Goal: Information Seeking & Learning: Learn about a topic

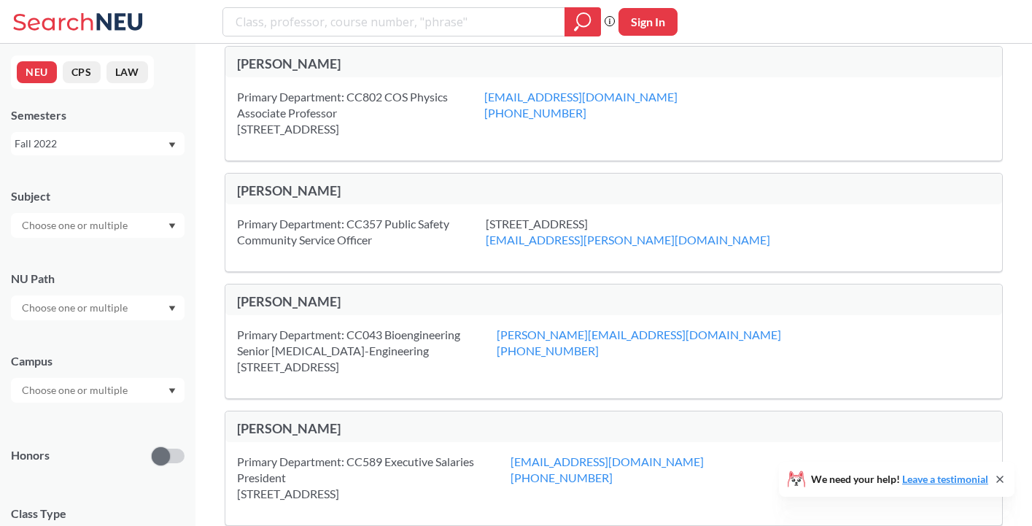
scroll to position [1335, 0]
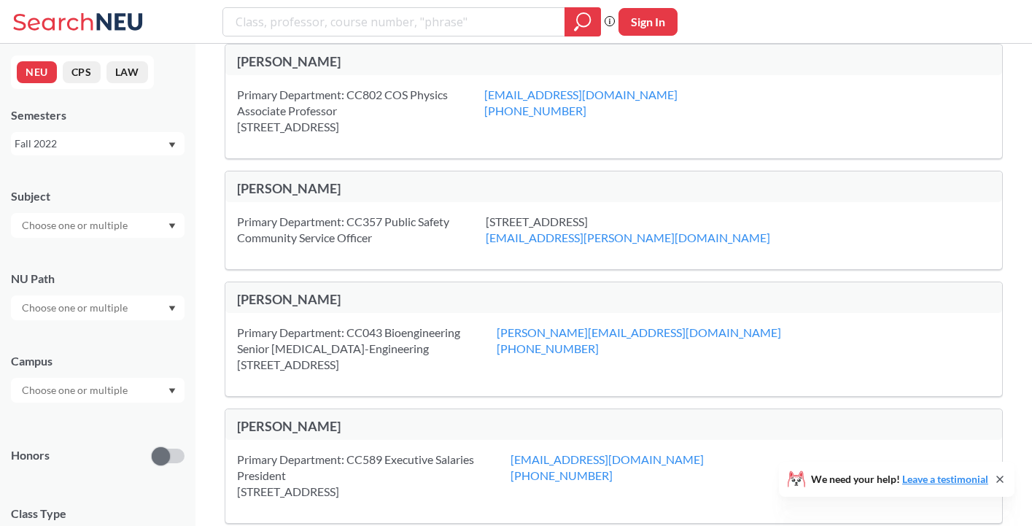
click at [267, 64] on div "[PERSON_NAME]" at bounding box center [425, 61] width 377 height 16
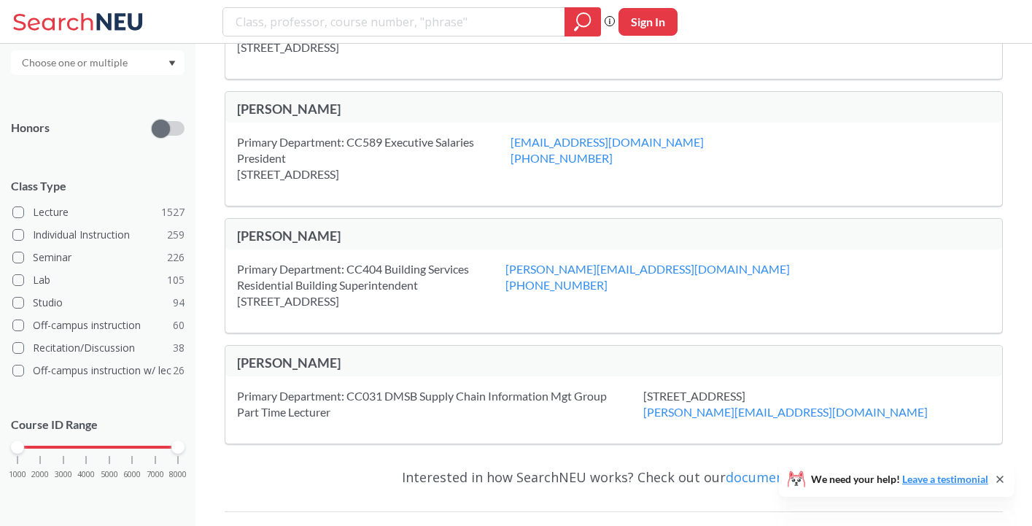
scroll to position [326, 0]
click at [136, 210] on label "Lecture 1527" at bounding box center [98, 213] width 172 height 19
click at [44, 210] on input "Lecture 1527" at bounding box center [39, 212] width 12 height 12
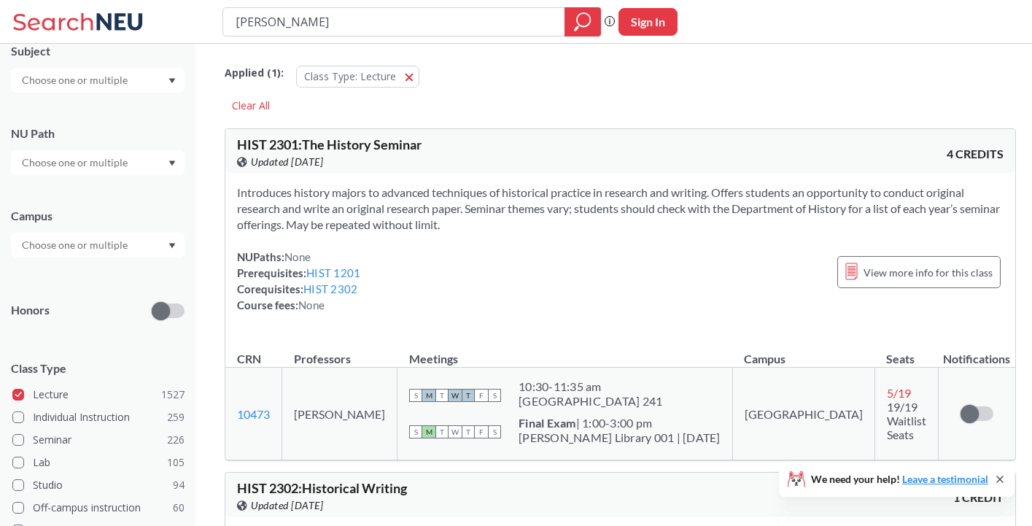
drag, startPoint x: 489, startPoint y: 19, endPoint x: 217, endPoint y: 28, distance: 272.2
click at [217, 28] on div "[PERSON_NAME] search guarantees the exact search appears in the results. Ex. If…" at bounding box center [516, 22] width 1032 height 44
type input "2"
type input "3401"
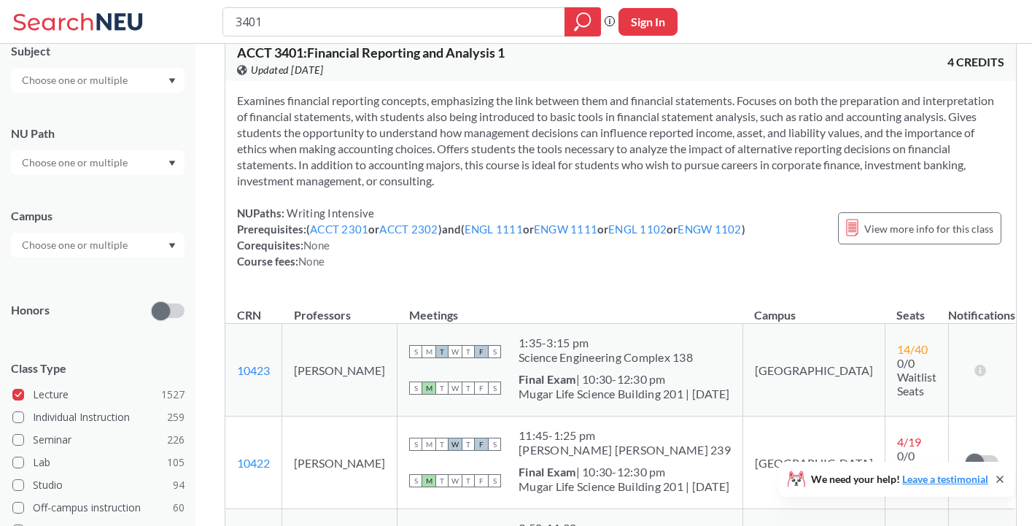
scroll to position [1654, 0]
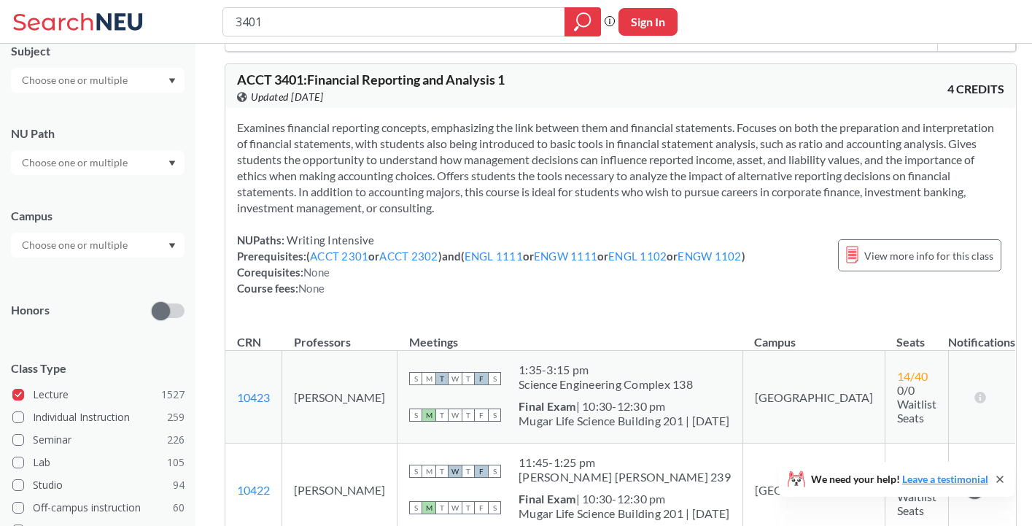
click at [236, 26] on input "3401" at bounding box center [394, 21] width 320 height 25
type input "acct 3401"
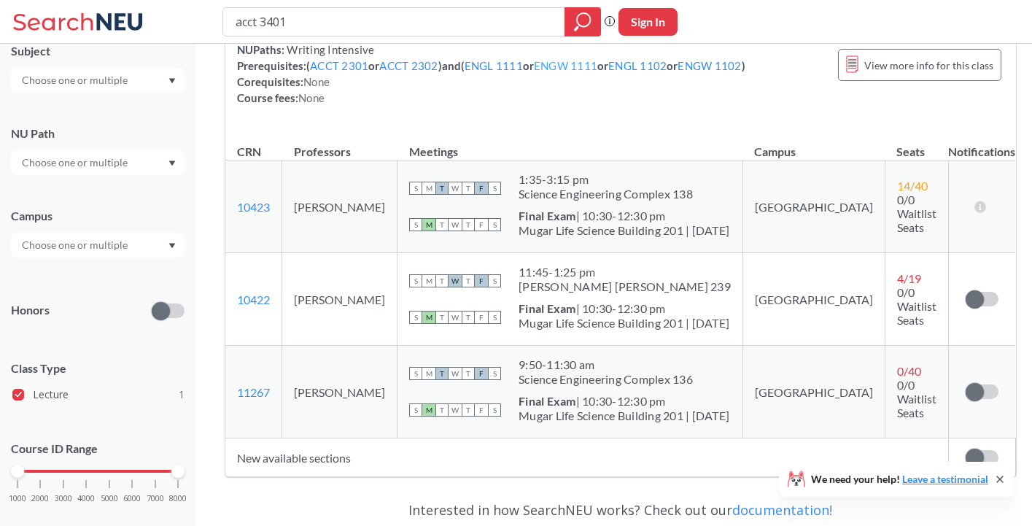
scroll to position [290, 0]
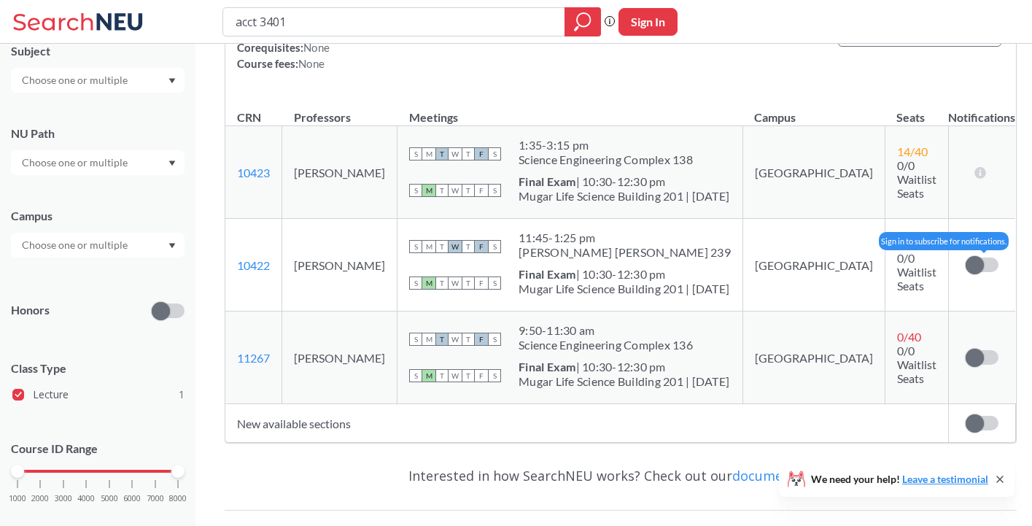
click at [971, 261] on label at bounding box center [982, 264] width 33 height 15
click at [966, 257] on input "checkbox" at bounding box center [966, 257] width 0 height 0
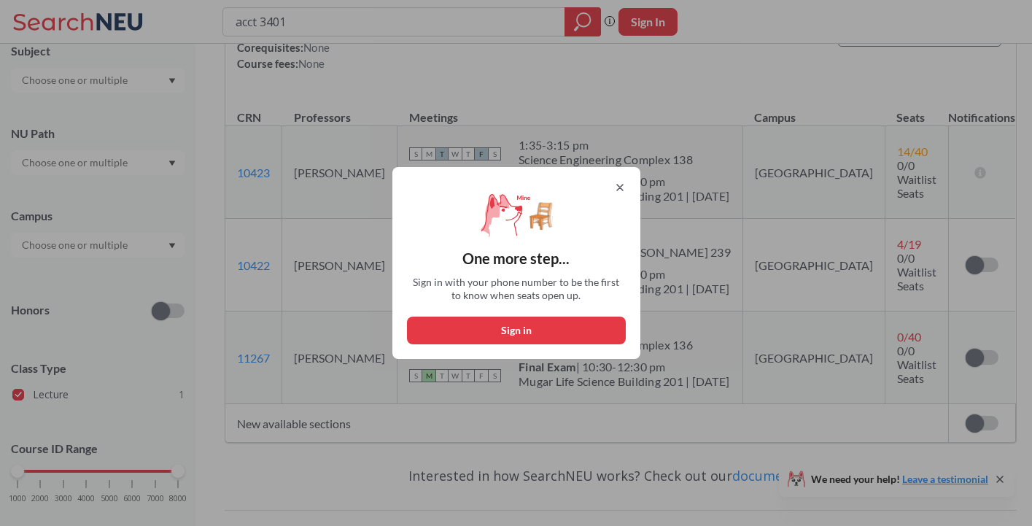
click at [618, 181] on div "One more step... Sign in with your phone number to be the first to know when se…" at bounding box center [516, 263] width 248 height 192
click at [619, 187] on icon at bounding box center [620, 188] width 6 height 6
